Goal: Information Seeking & Learning: Find specific page/section

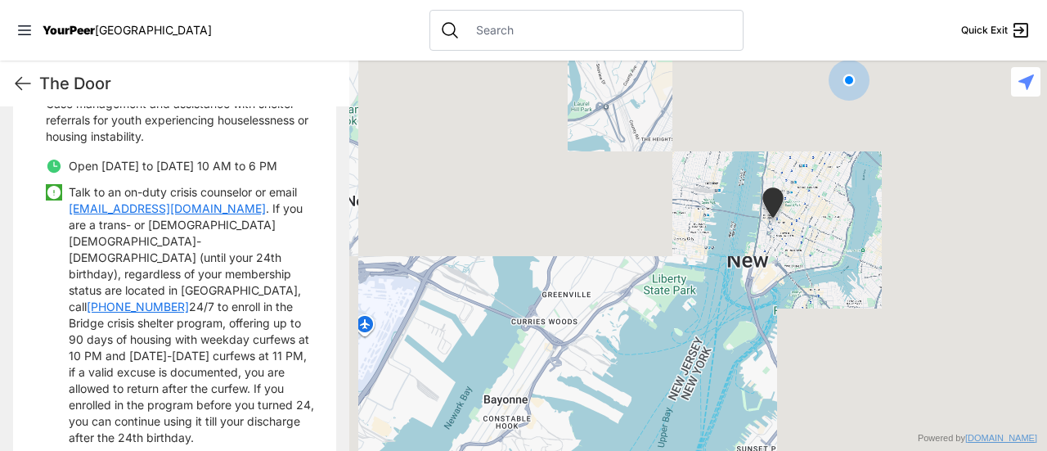
drag, startPoint x: 837, startPoint y: 210, endPoint x: 685, endPoint y: 237, distance: 154.5
click at [689, 238] on div at bounding box center [698, 256] width 698 height 390
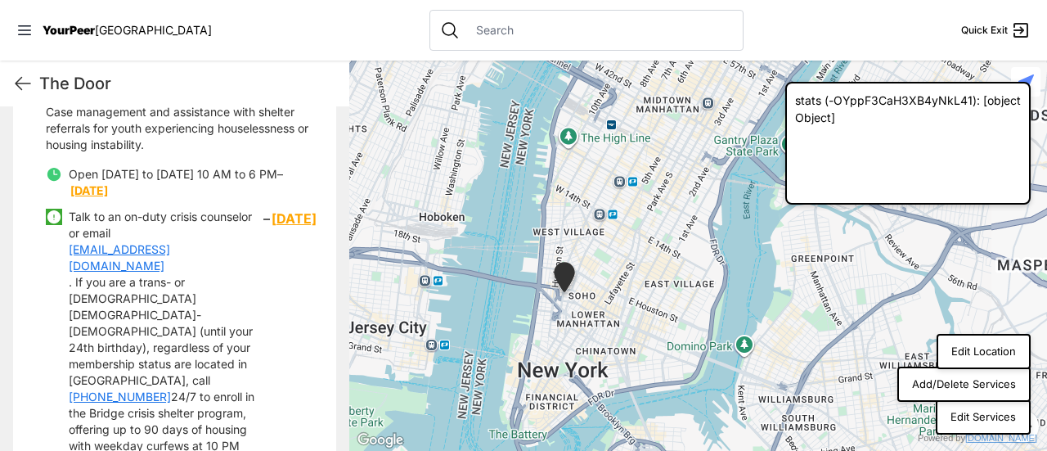
drag, startPoint x: 717, startPoint y: 222, endPoint x: 679, endPoint y: 289, distance: 77.3
click at [680, 289] on div at bounding box center [698, 256] width 698 height 390
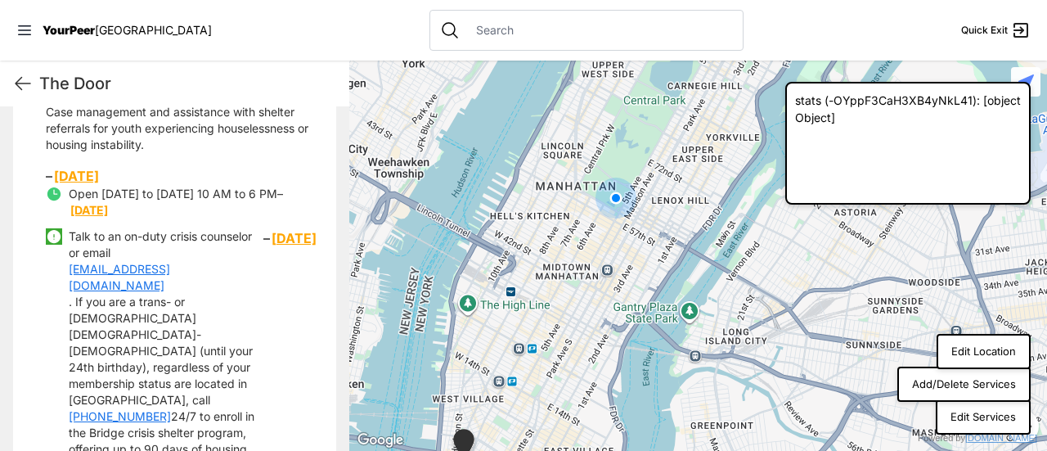
drag, startPoint x: 685, startPoint y: 195, endPoint x: 665, endPoint y: 217, distance: 28.9
click at [665, 217] on div at bounding box center [698, 256] width 698 height 390
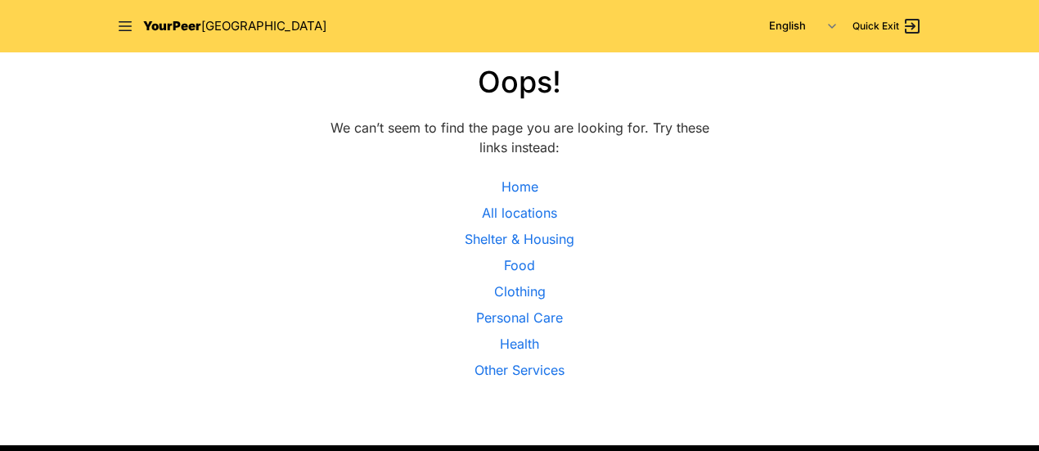
click at [196, 17] on link "YourPeer NYC" at bounding box center [234, 26] width 183 height 19
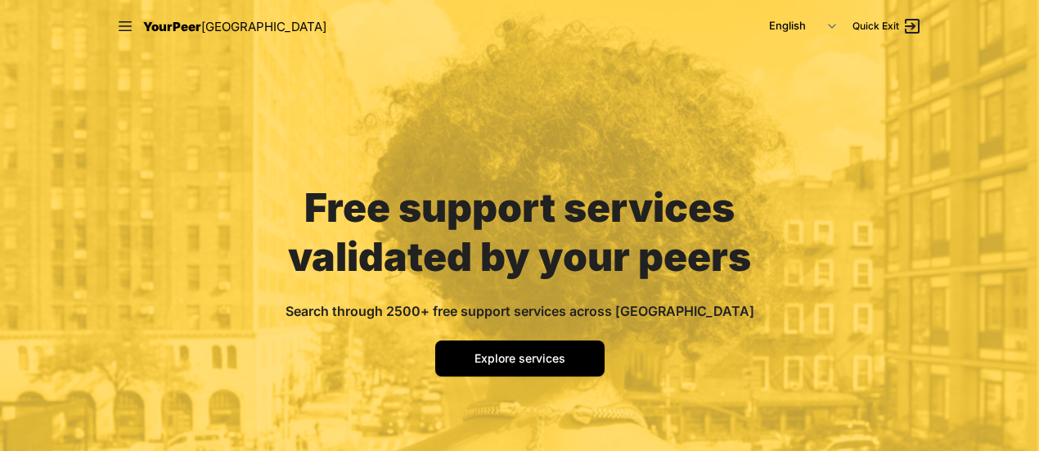
click at [484, 380] on div "Free support services validated by your peers Search through 2500+ free support…" at bounding box center [520, 273] width 550 height 442
click at [491, 357] on span "Explore services" at bounding box center [519, 358] width 91 height 14
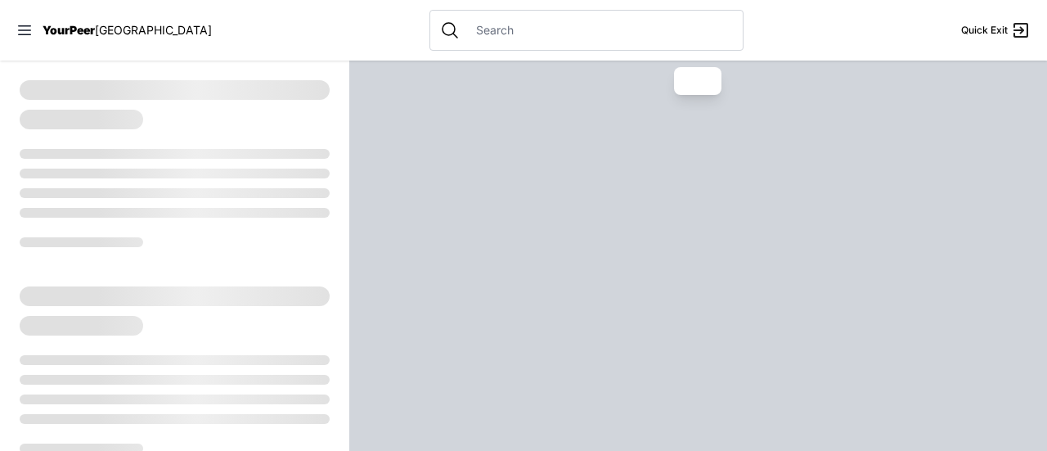
click at [491, 24] on input "text" at bounding box center [599, 30] width 267 height 16
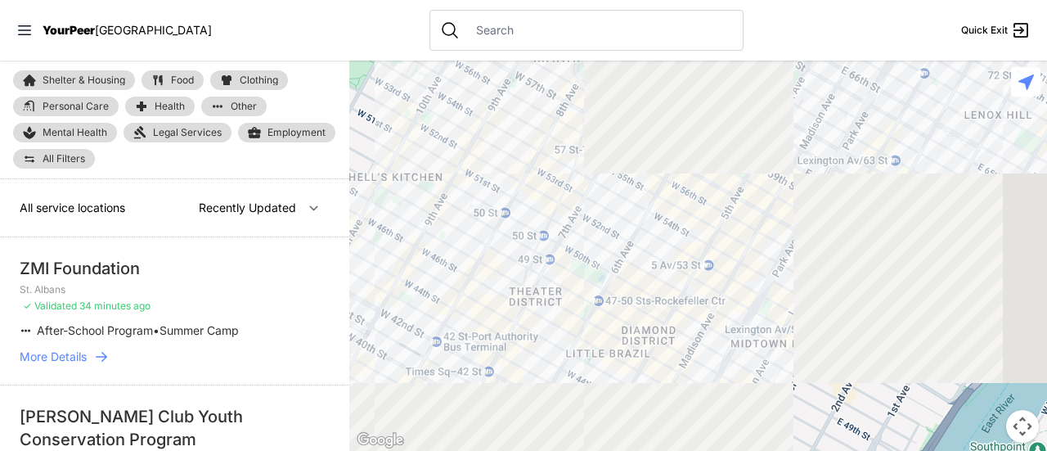
click at [489, 24] on input "text" at bounding box center [599, 30] width 267 height 16
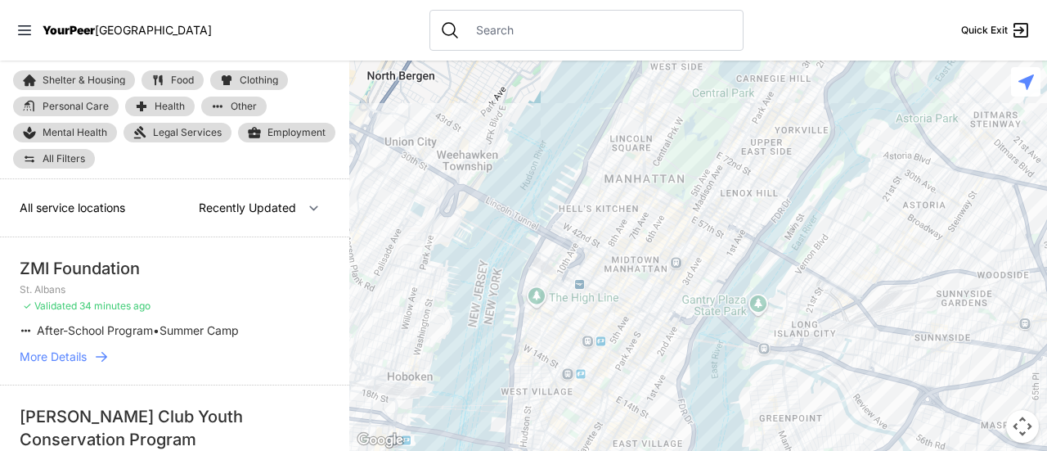
select select "nearby"
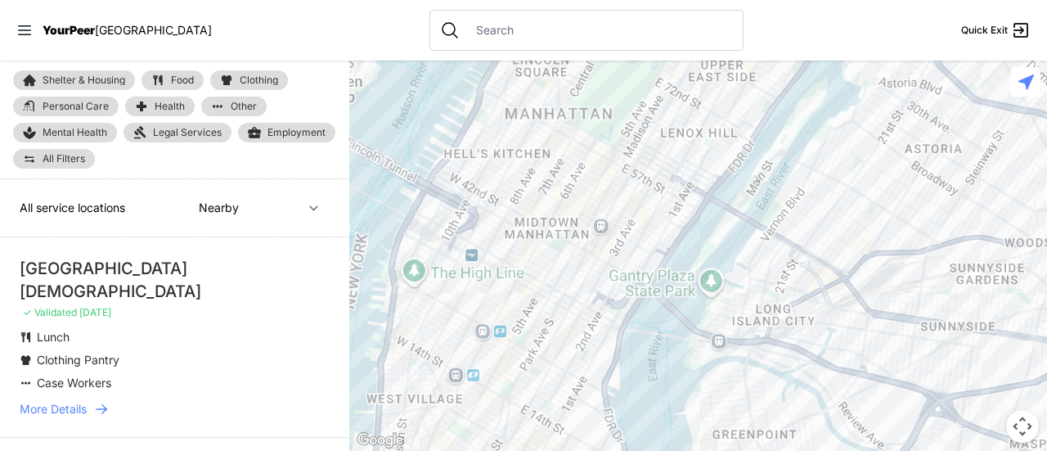
drag, startPoint x: 725, startPoint y: 217, endPoint x: 612, endPoint y: 189, distance: 117.0
click at [616, 187] on div at bounding box center [698, 256] width 698 height 390
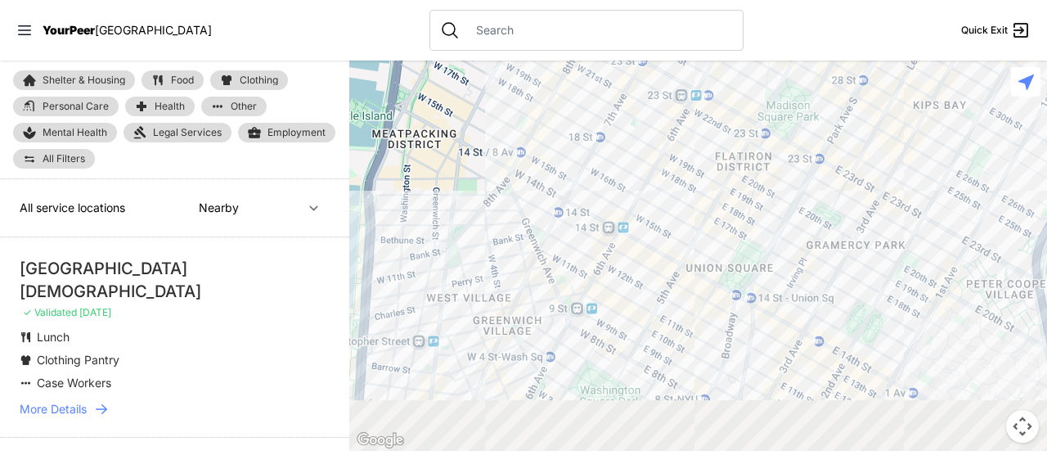
drag, startPoint x: 501, startPoint y: 290, endPoint x: 569, endPoint y: 208, distance: 106.3
click at [569, 208] on div at bounding box center [698, 256] width 698 height 390
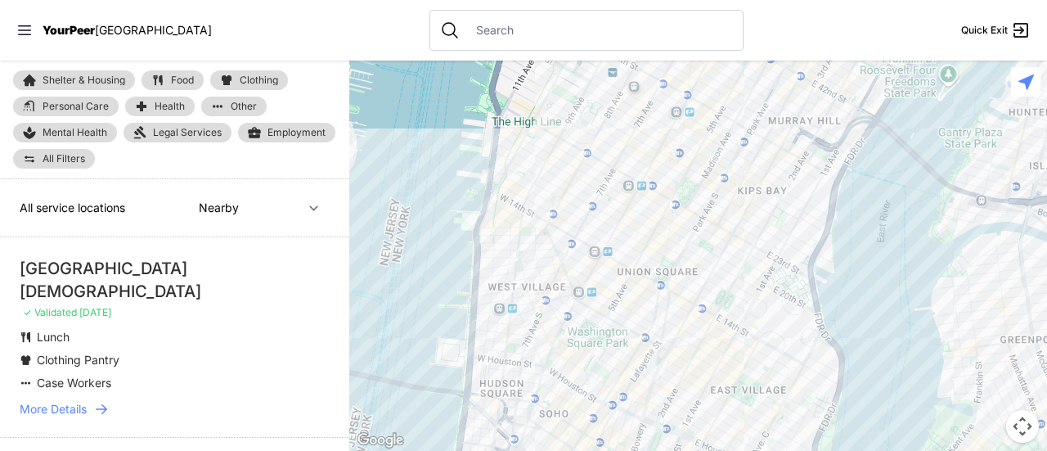
drag, startPoint x: 687, startPoint y: 177, endPoint x: 643, endPoint y: 176, distance: 44.2
click at [672, 202] on div at bounding box center [698, 256] width 698 height 390
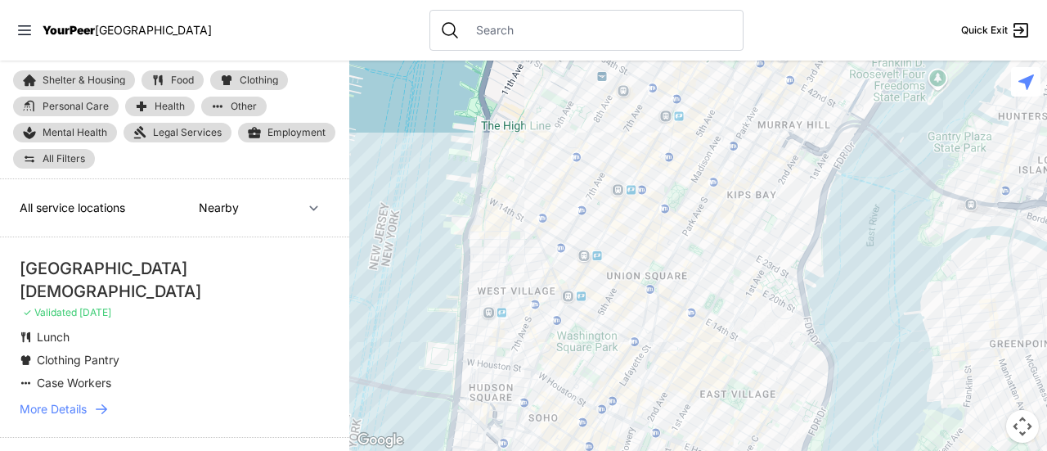
click at [617, 140] on div at bounding box center [698, 256] width 698 height 390
click at [617, 145] on div at bounding box center [698, 256] width 698 height 390
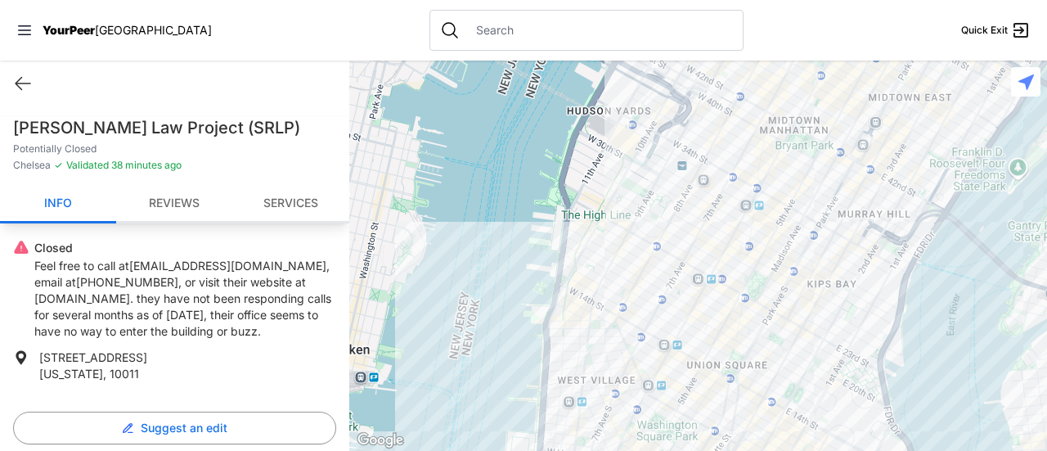
click at [123, 123] on h1 "Sylvia Rivera Law Project (SRLP)" at bounding box center [174, 127] width 323 height 23
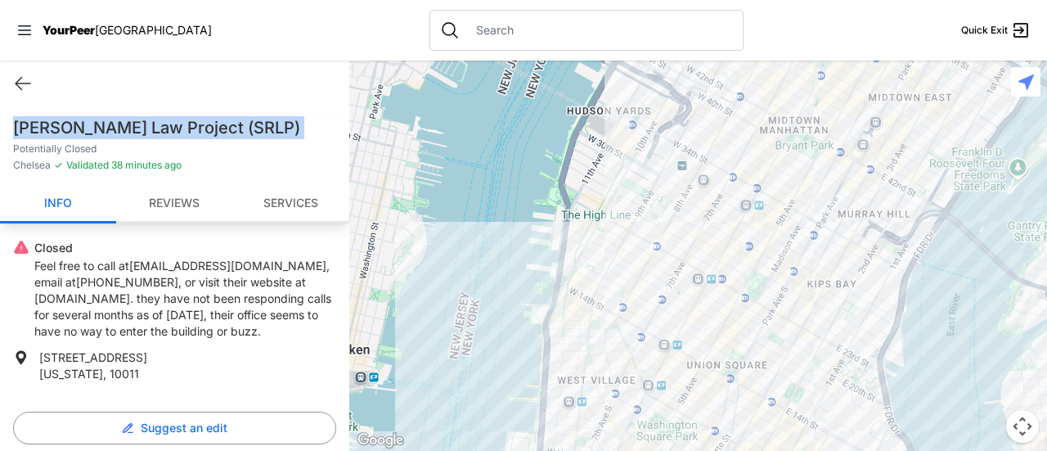
click at [123, 123] on h1 "Sylvia Rivera Law Project (SRLP)" at bounding box center [174, 127] width 323 height 23
copy h1 "Sylvia Rivera Law Project (SRLP)"
